Goal: Task Accomplishment & Management: Use online tool/utility

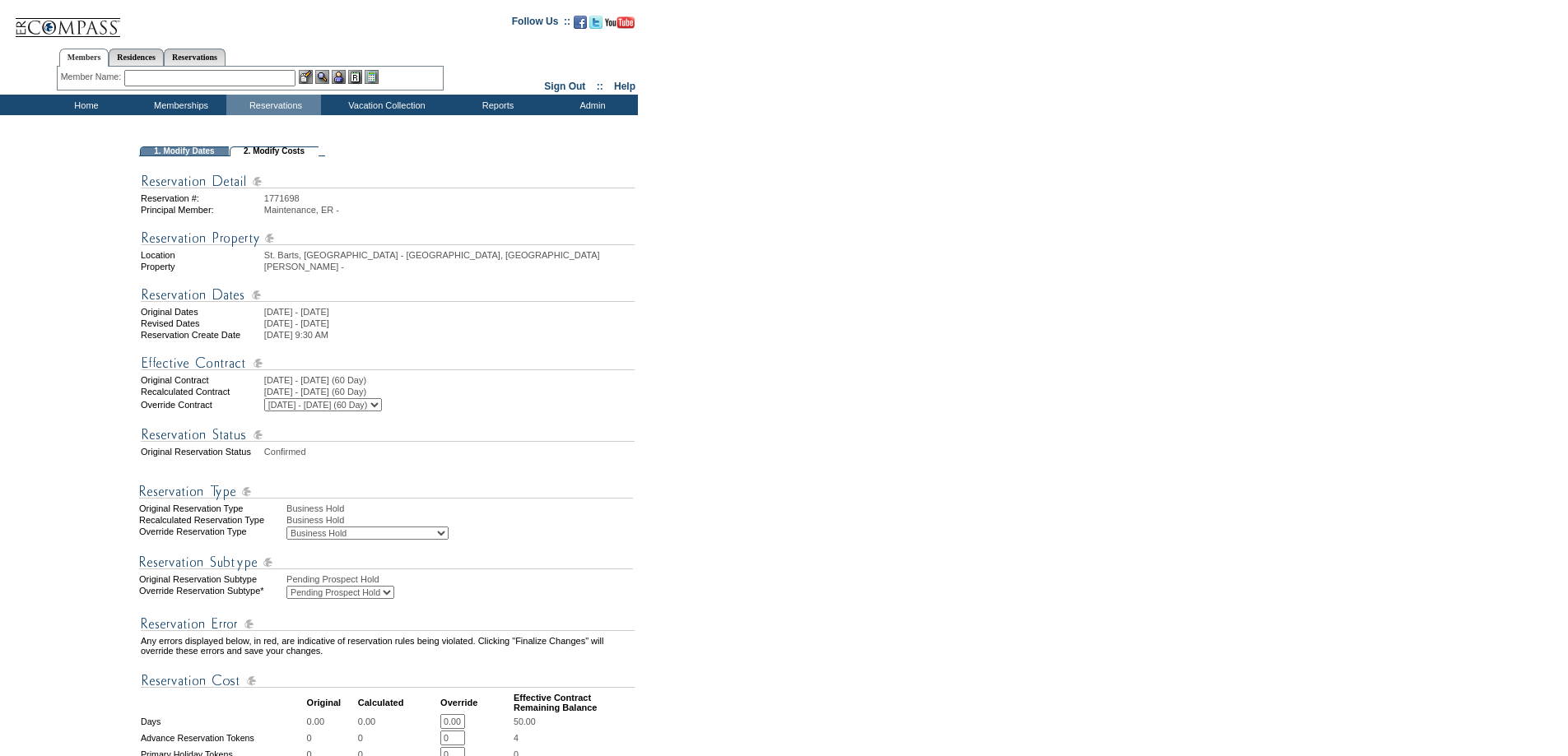
click at [699, 260] on form "Follow Us ::" at bounding box center [781, 658] width 1562 height 1309
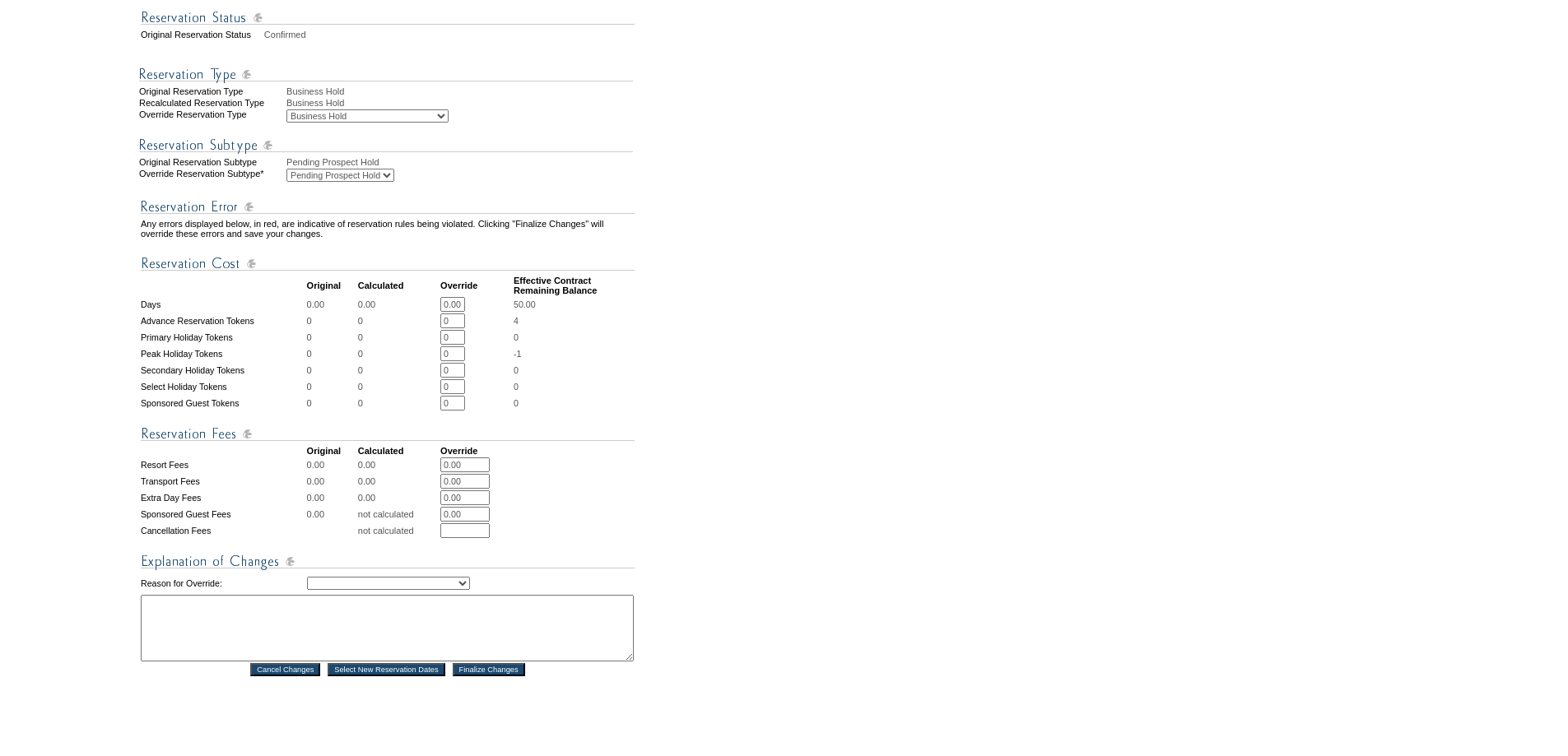
scroll to position [631, 0]
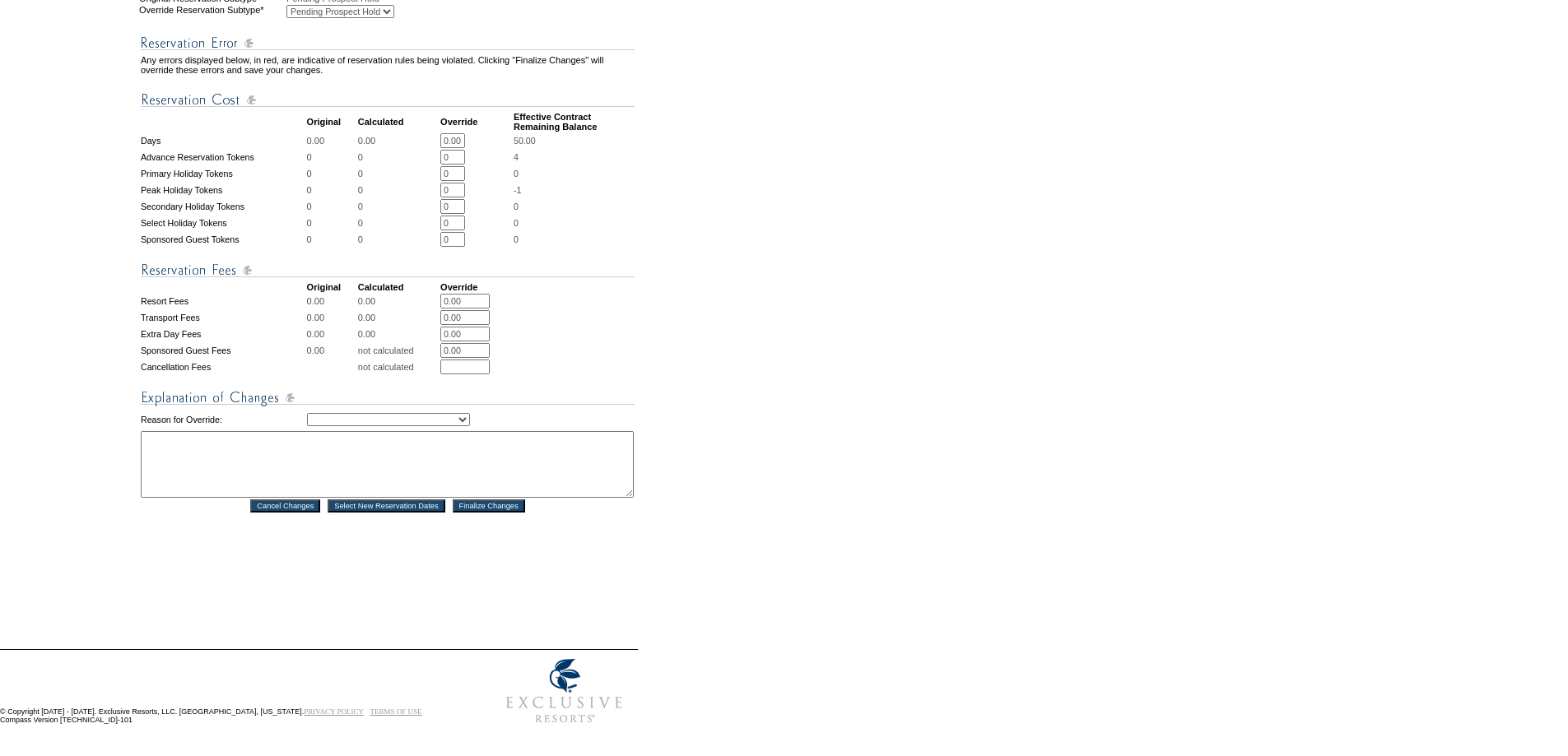
click at [357, 413] on select "Creating Continuous Stay Days Rebooked After Cancellation Editing Occupant Expe…" at bounding box center [388, 420] width 163 height 13
select select "1036"
click at [307, 413] on select "Creating Continuous Stay Days Rebooked After Cancellation Editing Occupant Expe…" at bounding box center [388, 420] width 163 height 13
click at [306, 444] on textarea at bounding box center [387, 465] width 493 height 67
type textarea "mm"
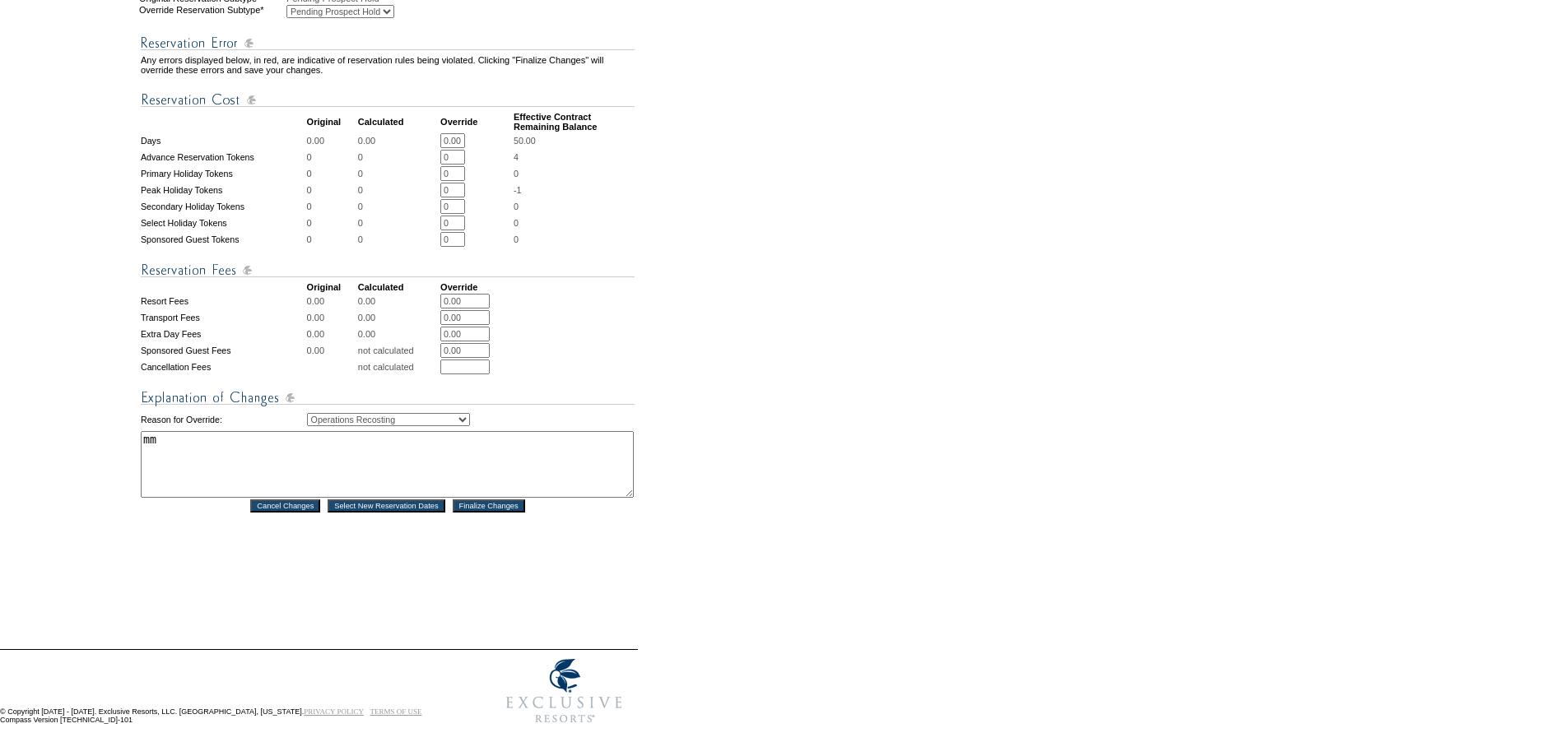
click at [506, 499] on input "Finalize Changes" at bounding box center [489, 506] width 73 height 13
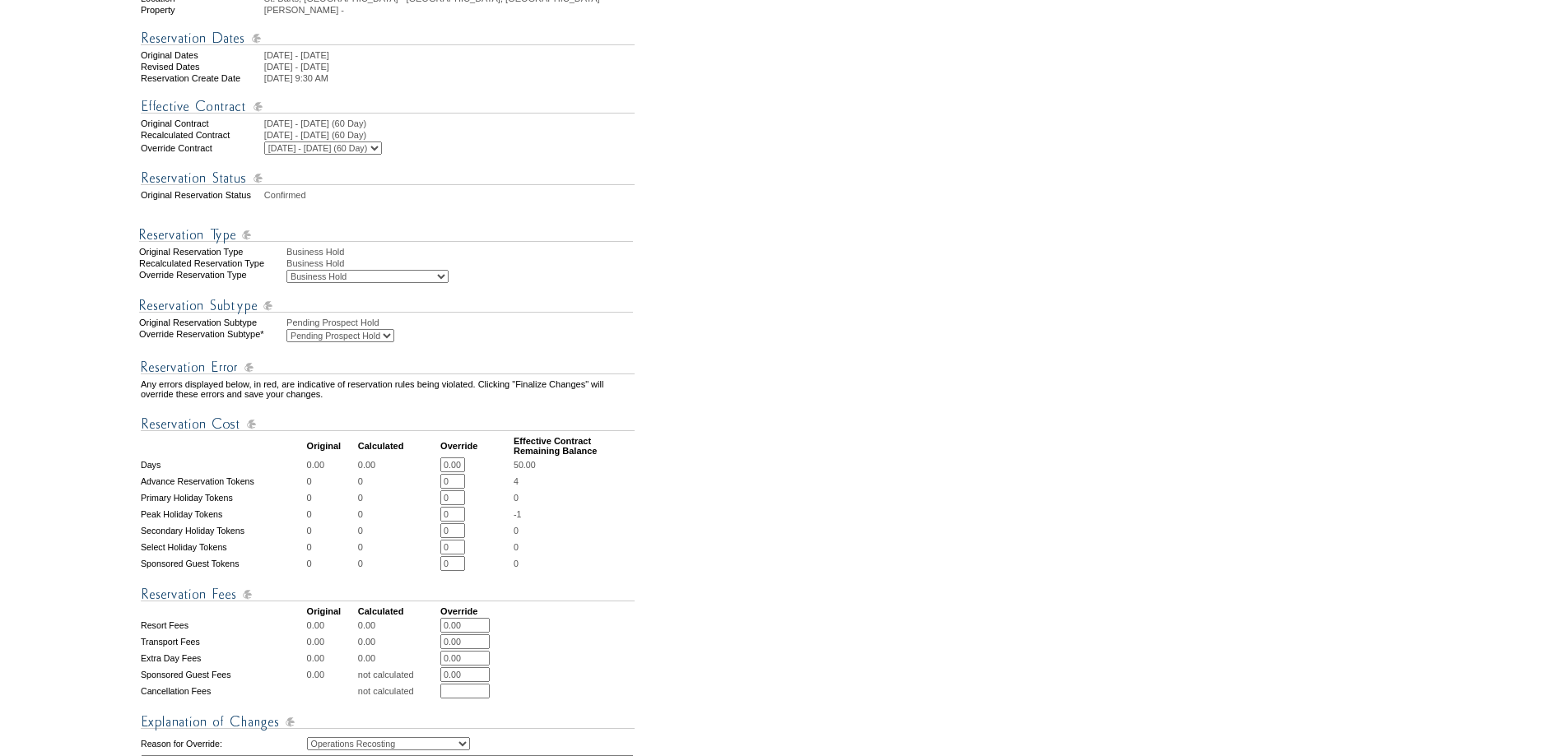
scroll to position [0, 0]
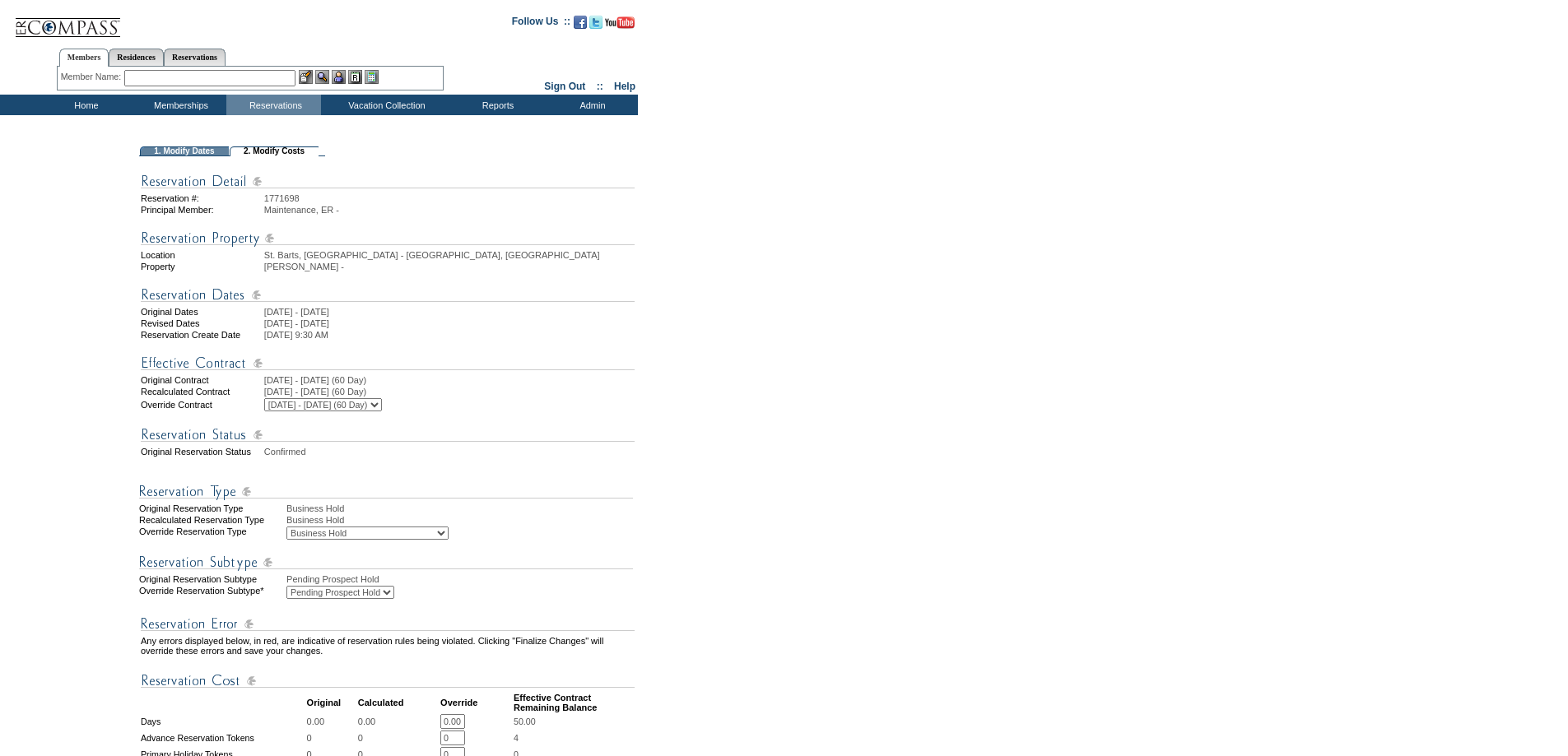
click at [346, 599] on select "Business Hold Pending Prospect Hold" at bounding box center [340, 592] width 107 height 13
select select "PropMaintBusinessHold-BusinessHold"
click at [287, 599] on select "Business Hold Pending Prospect Hold" at bounding box center [340, 592] width 107 height 13
drag, startPoint x: 611, startPoint y: 558, endPoint x: 715, endPoint y: 463, distance: 140.9
click at [614, 539] on div "Advanced Reservation Alternate Disposition Unit Business Hold Disposition Emplo…" at bounding box center [461, 534] width 350 height 13
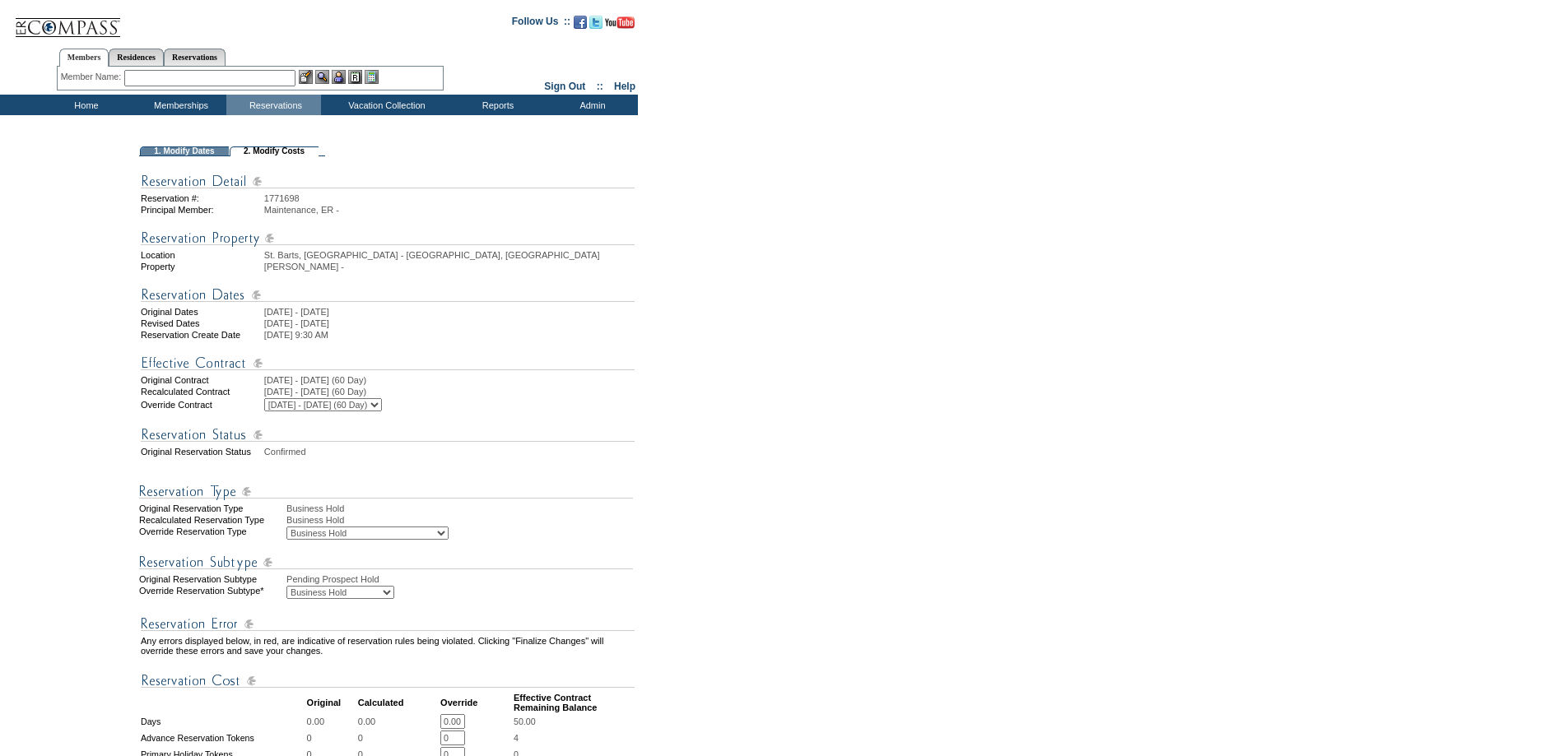
scroll to position [631, 0]
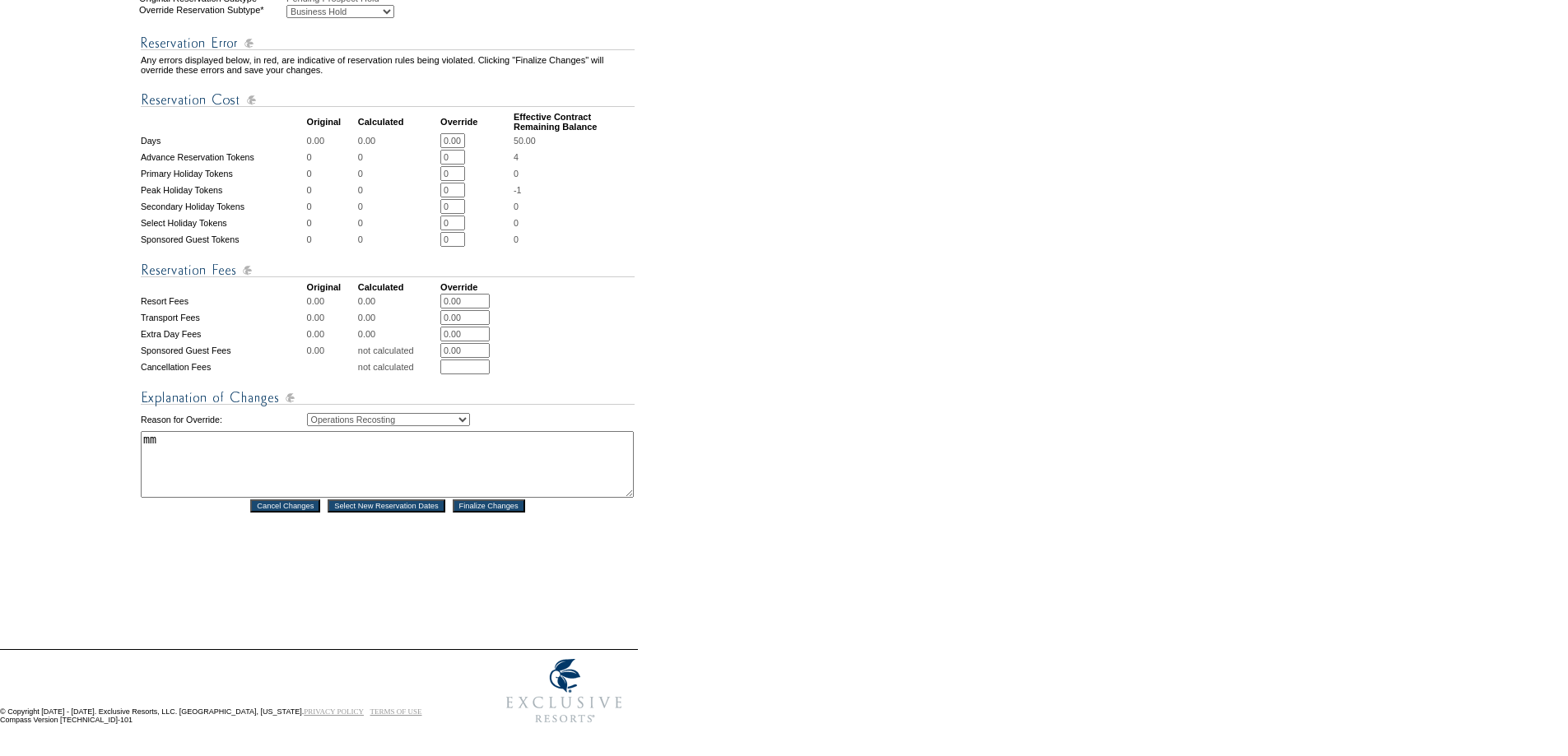
click at [482, 499] on input "Finalize Changes" at bounding box center [489, 506] width 73 height 13
